Goal: Information Seeking & Learning: Learn about a topic

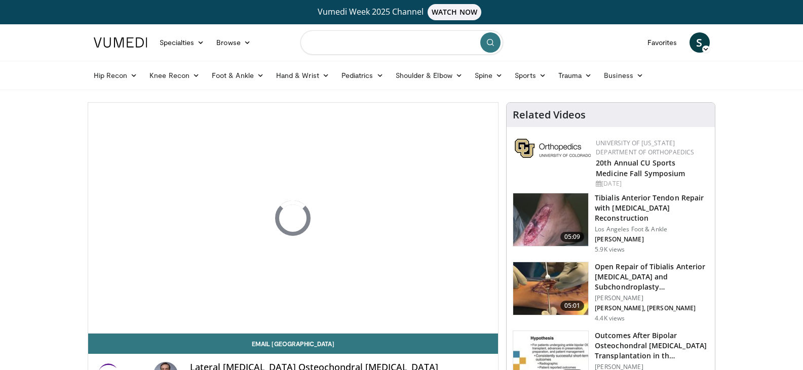
click at [379, 42] on input "Search topics, interventions" at bounding box center [401, 42] width 203 height 24
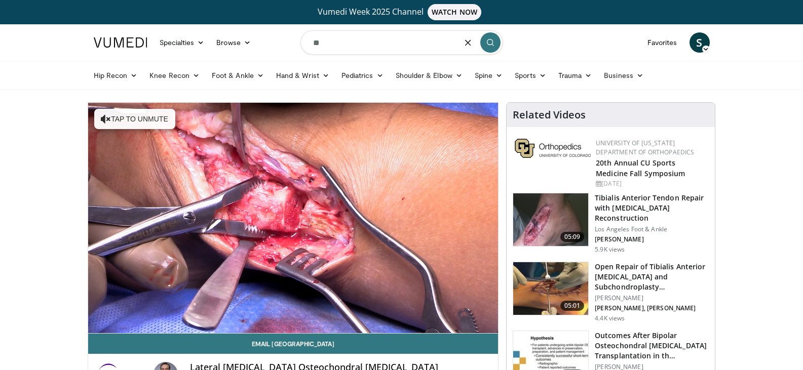
type input "*"
type input "**********"
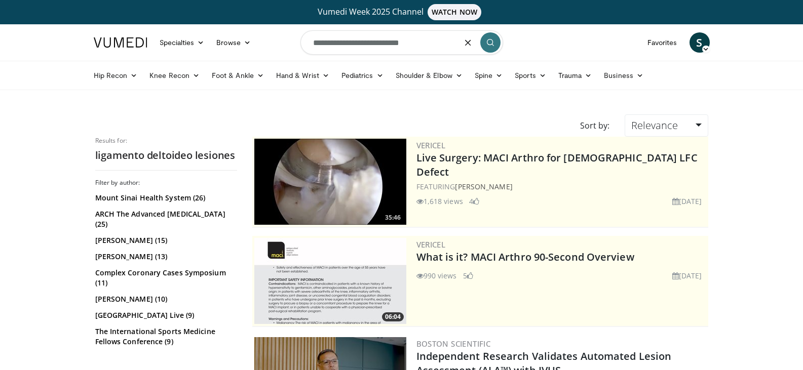
drag, startPoint x: 426, startPoint y: 45, endPoint x: 386, endPoint y: 49, distance: 40.2
click at [386, 49] on input "**********" at bounding box center [401, 42] width 203 height 24
type input "**********"
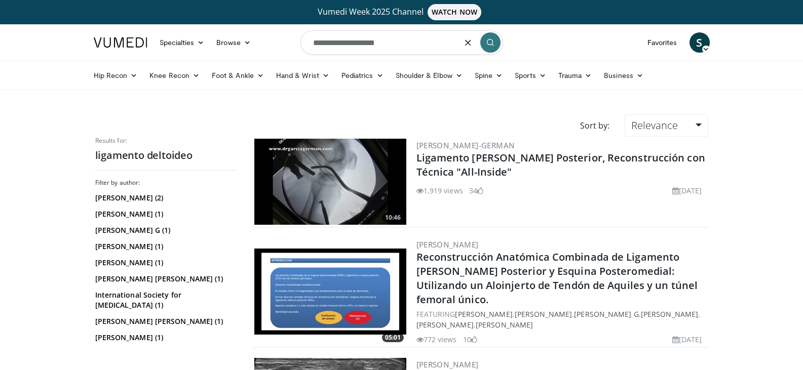
drag, startPoint x: 301, startPoint y: 47, endPoint x: 265, endPoint y: 34, distance: 38.1
click at [270, 34] on nav "Specialties Adult & Family Medicine Allergy, Asthma, Immunology Anesthesiology …" at bounding box center [402, 42] width 628 height 36
type input "**********"
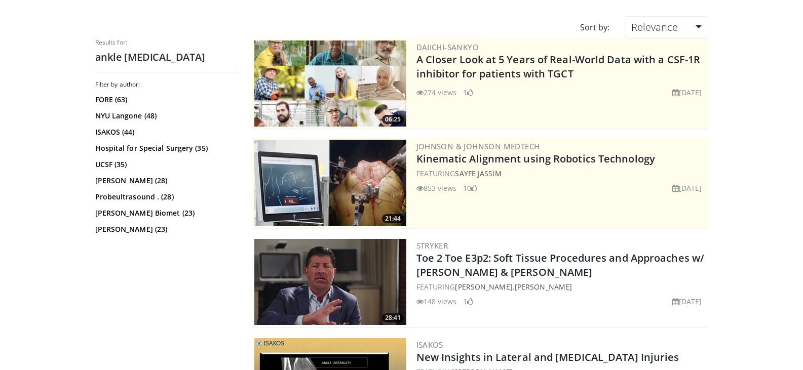
scroll to position [253, 0]
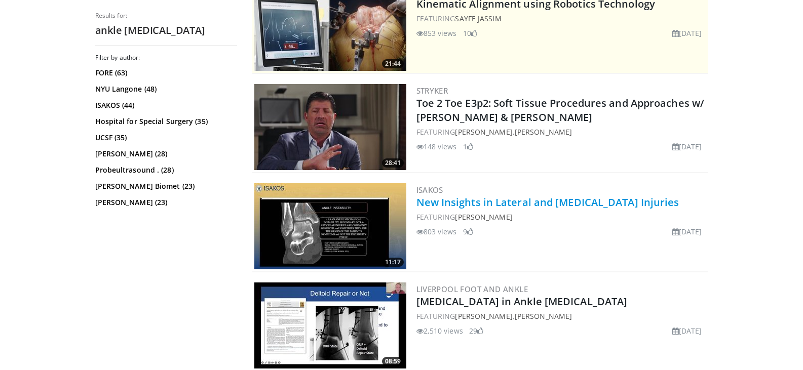
click at [544, 205] on link "New Insights in Lateral and Deltoid Ligament Injuries" at bounding box center [547, 202] width 263 height 14
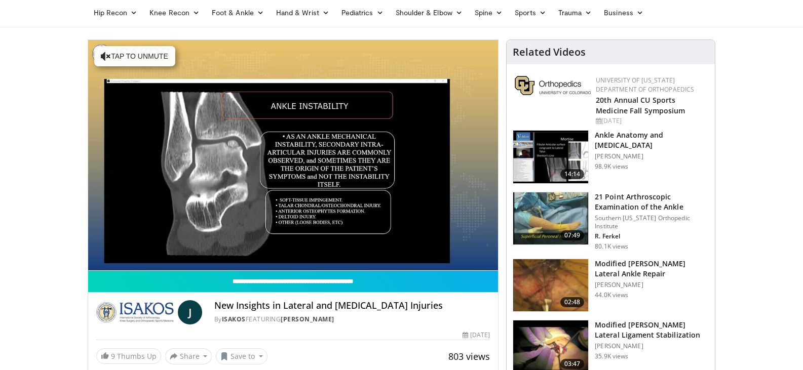
scroll to position [101, 0]
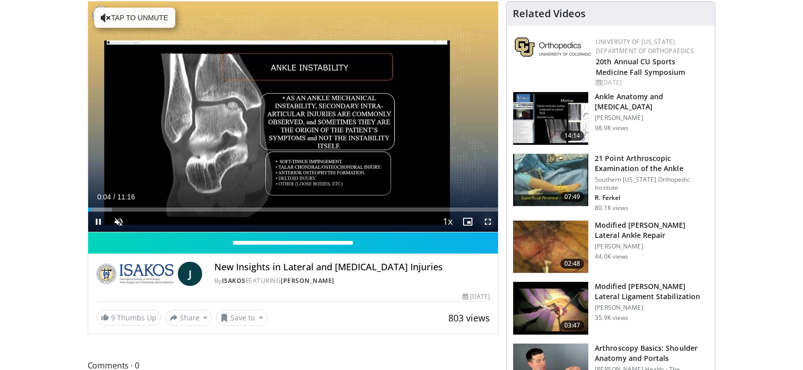
click at [488, 223] on span "Video Player" at bounding box center [487, 222] width 20 height 20
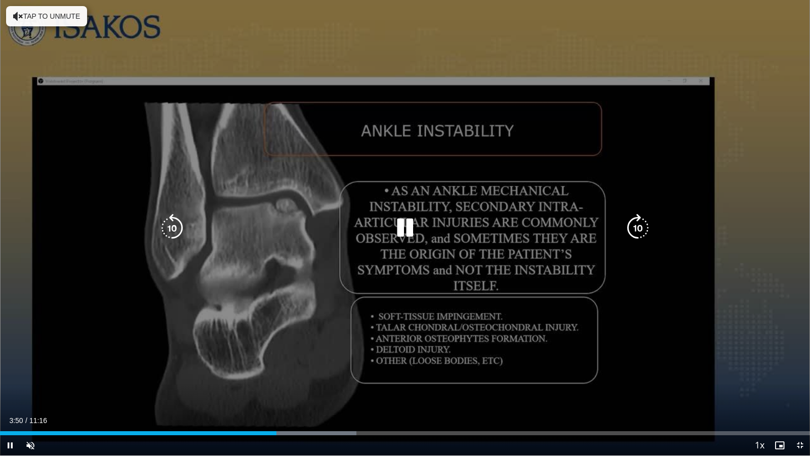
click at [631, 229] on icon "Video Player" at bounding box center [638, 228] width 28 height 28
click at [640, 350] on div "10 seconds Tap to unmute" at bounding box center [405, 227] width 810 height 455
click at [638, 225] on icon "Video Player" at bounding box center [638, 228] width 28 height 28
click at [637, 225] on icon "Video Player" at bounding box center [638, 228] width 28 height 28
click at [523, 308] on div "20 seconds Tap to unmute" at bounding box center [405, 227] width 810 height 455
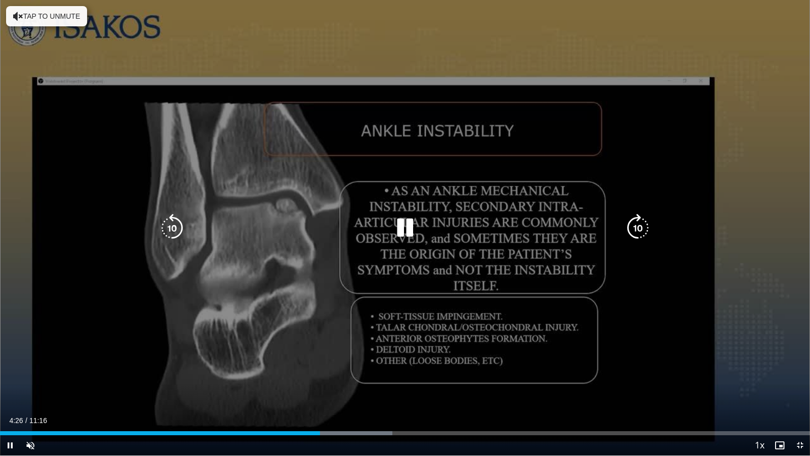
click at [407, 228] on icon "Video Player" at bounding box center [405, 228] width 28 height 28
click at [636, 231] on icon "Video Player" at bounding box center [638, 228] width 28 height 28
click at [405, 235] on icon "Video Player" at bounding box center [405, 228] width 28 height 28
click at [642, 227] on icon "Video Player" at bounding box center [638, 228] width 28 height 28
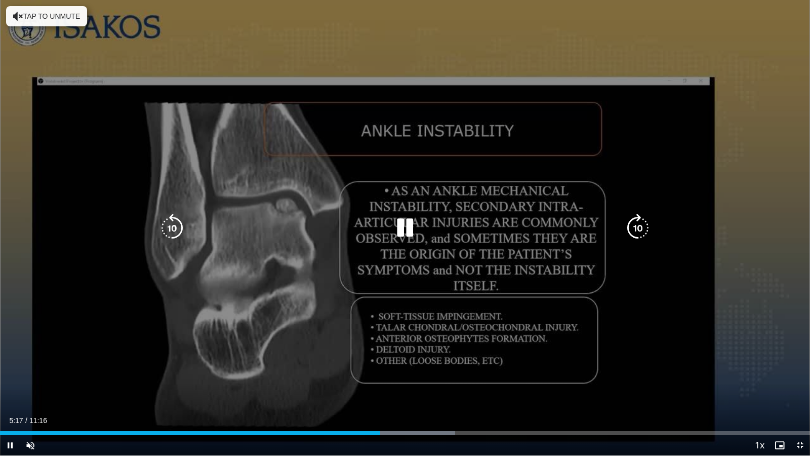
click at [642, 224] on icon "Video Player" at bounding box center [638, 228] width 28 height 28
click at [635, 228] on icon "Video Player" at bounding box center [638, 228] width 28 height 28
click at [636, 228] on icon "Video Player" at bounding box center [638, 228] width 28 height 28
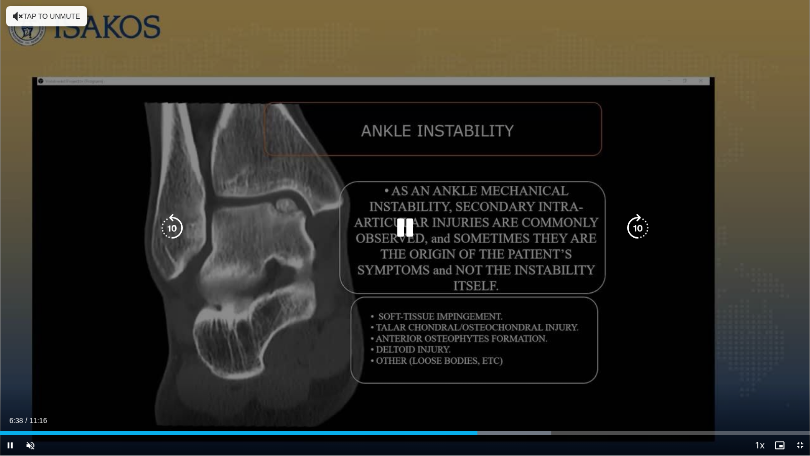
click at [639, 231] on icon "Video Player" at bounding box center [638, 228] width 28 height 28
click at [639, 225] on icon "Video Player" at bounding box center [638, 228] width 28 height 28
click at [638, 222] on icon "Video Player" at bounding box center [638, 228] width 28 height 28
click at [638, 221] on icon "Video Player" at bounding box center [638, 228] width 28 height 28
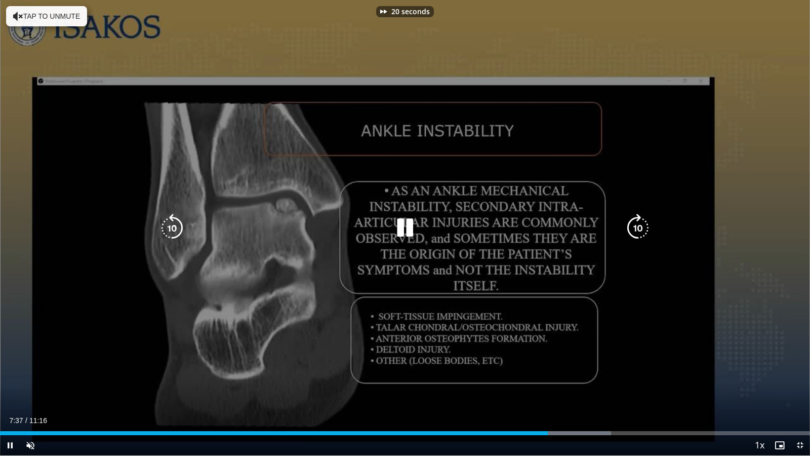
click at [638, 221] on icon "Video Player" at bounding box center [638, 228] width 28 height 28
click at [175, 221] on icon "Video Player" at bounding box center [172, 228] width 28 height 28
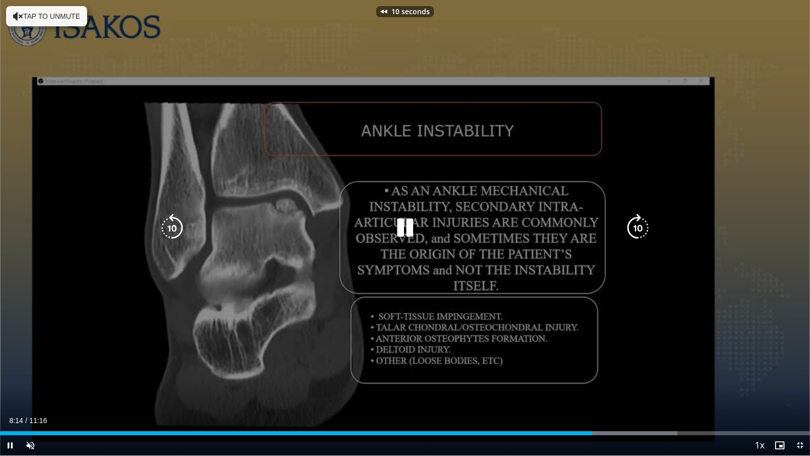
click at [170, 223] on icon "Video Player" at bounding box center [172, 228] width 28 height 28
click at [638, 225] on icon "Video Player" at bounding box center [638, 228] width 28 height 28
click at [641, 221] on icon "Video Player" at bounding box center [638, 228] width 28 height 28
drag, startPoint x: 641, startPoint y: 221, endPoint x: 696, endPoint y: 215, distance: 55.0
click at [694, 225] on div "20 seconds Tap to unmute" at bounding box center [405, 227] width 810 height 455
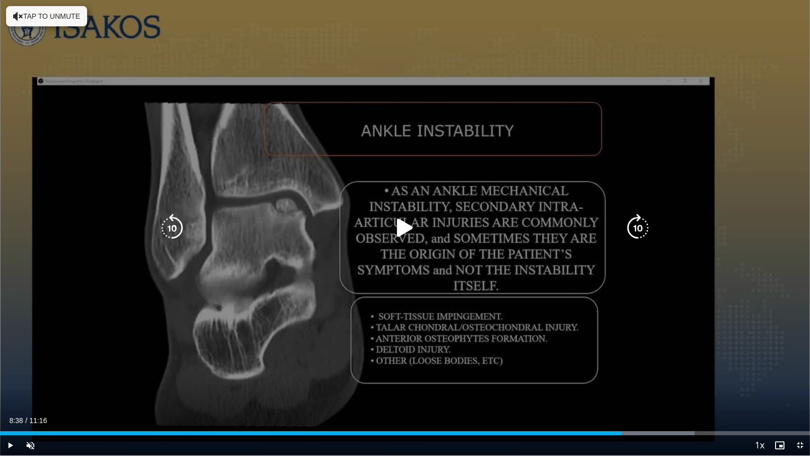
click at [697, 207] on div "20 seconds Tap to unmute" at bounding box center [405, 227] width 810 height 455
click at [496, 219] on div "Video Player" at bounding box center [405, 228] width 486 height 20
click at [639, 219] on icon "Video Player" at bounding box center [638, 228] width 28 height 28
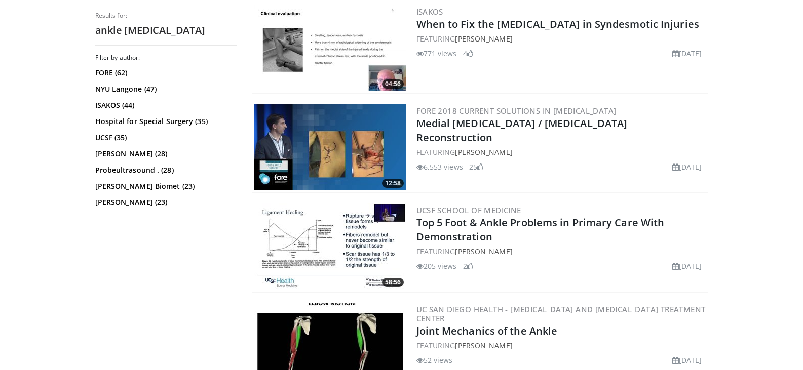
scroll to position [1671, 0]
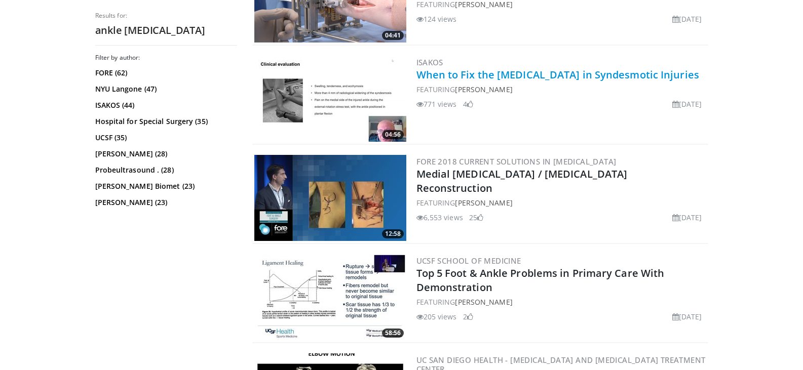
click at [496, 76] on link "When to Fix the [MEDICAL_DATA] in Syndesmotic Injuries" at bounding box center [557, 75] width 283 height 14
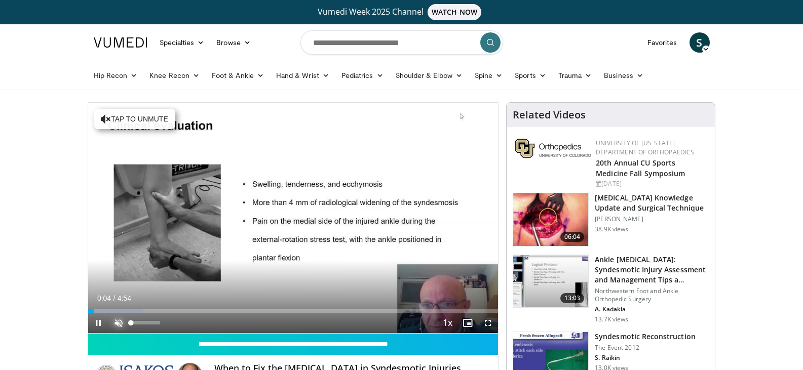
click at [119, 323] on span "Video Player" at bounding box center [118, 323] width 20 height 20
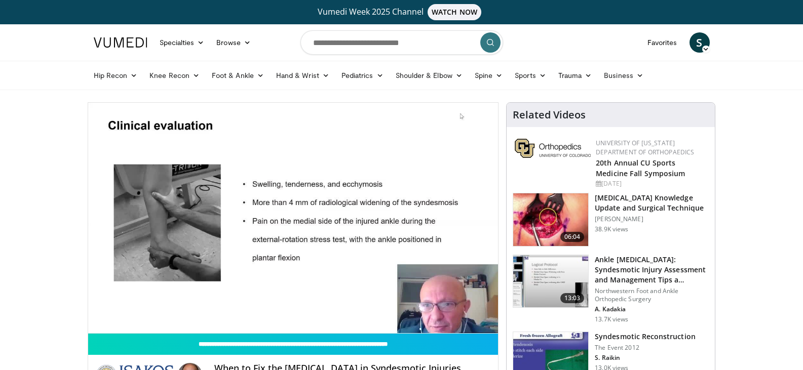
click at [108, 313] on button "Mute" at bounding box center [118, 323] width 20 height 20
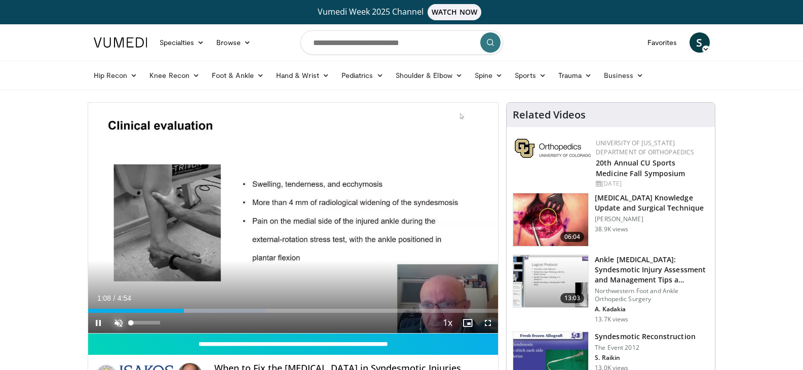
click at [114, 316] on span "Video Player" at bounding box center [118, 323] width 20 height 20
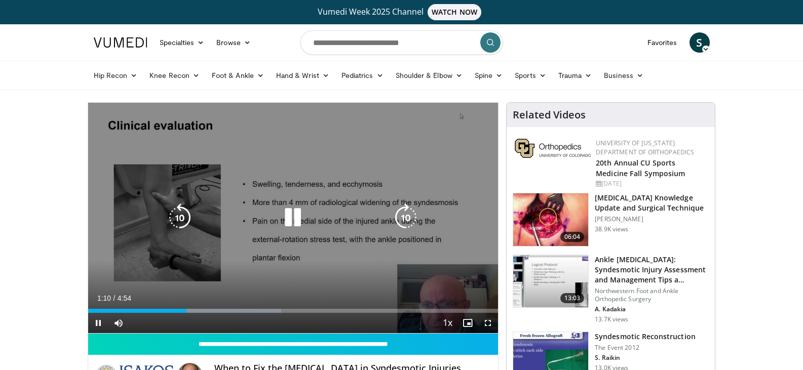
click at [302, 221] on icon "Video Player" at bounding box center [292, 218] width 28 height 28
